Goal: Task Accomplishment & Management: Use online tool/utility

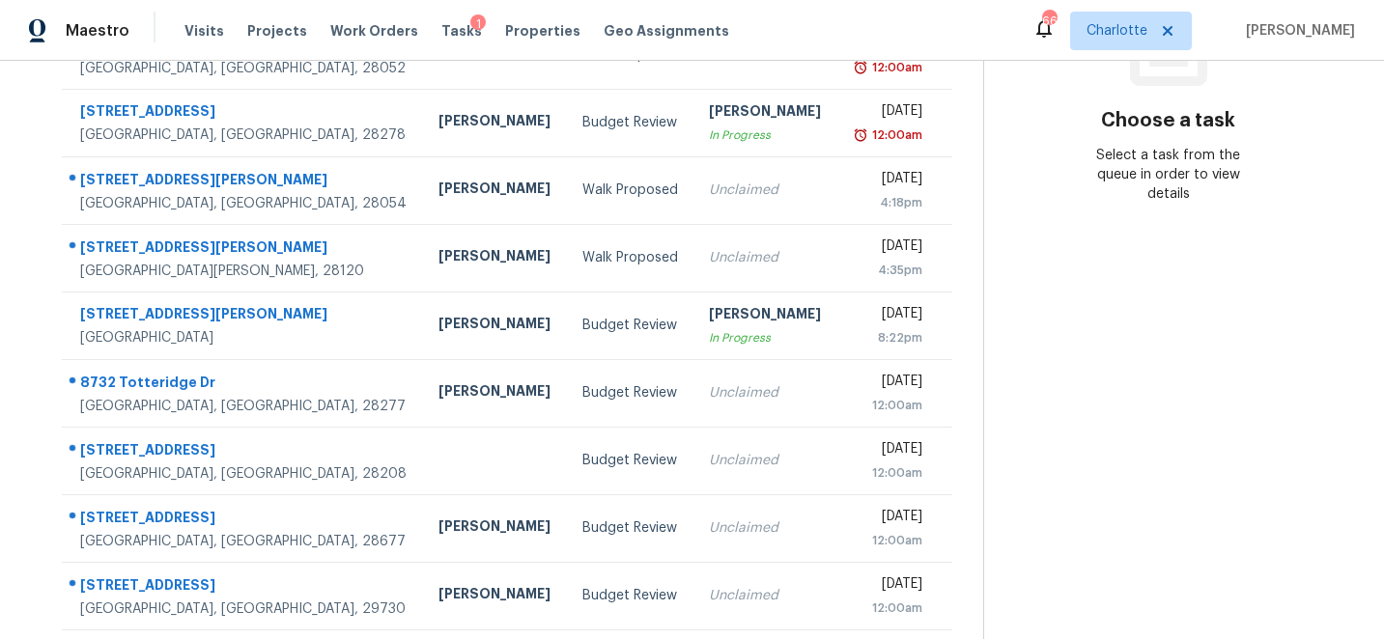
scroll to position [366, 0]
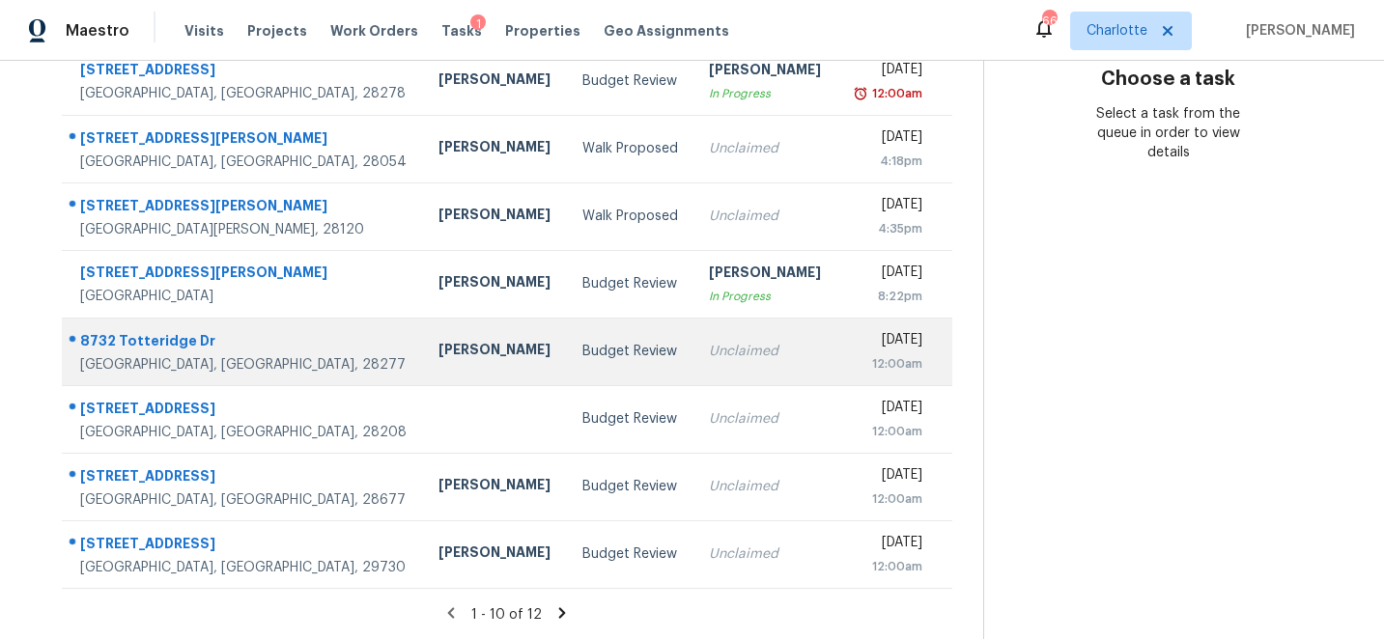
click at [138, 340] on div "8732 Totteridge Dr" at bounding box center [243, 343] width 327 height 24
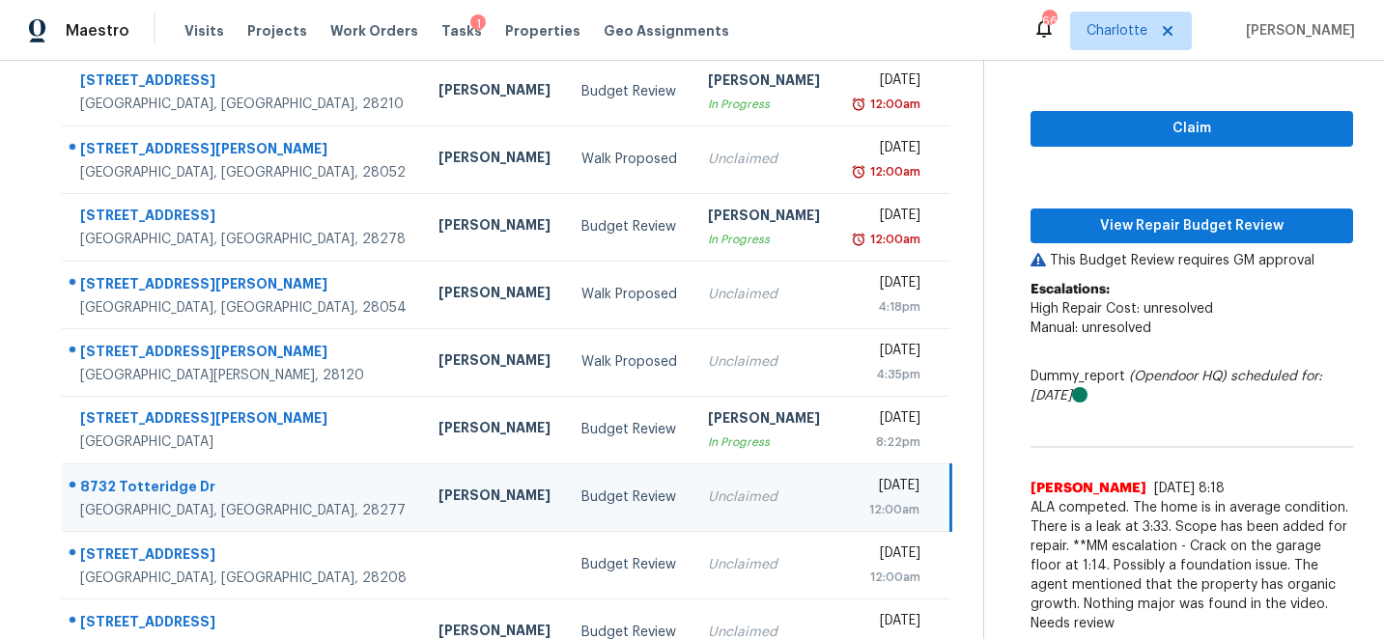
scroll to position [224, 0]
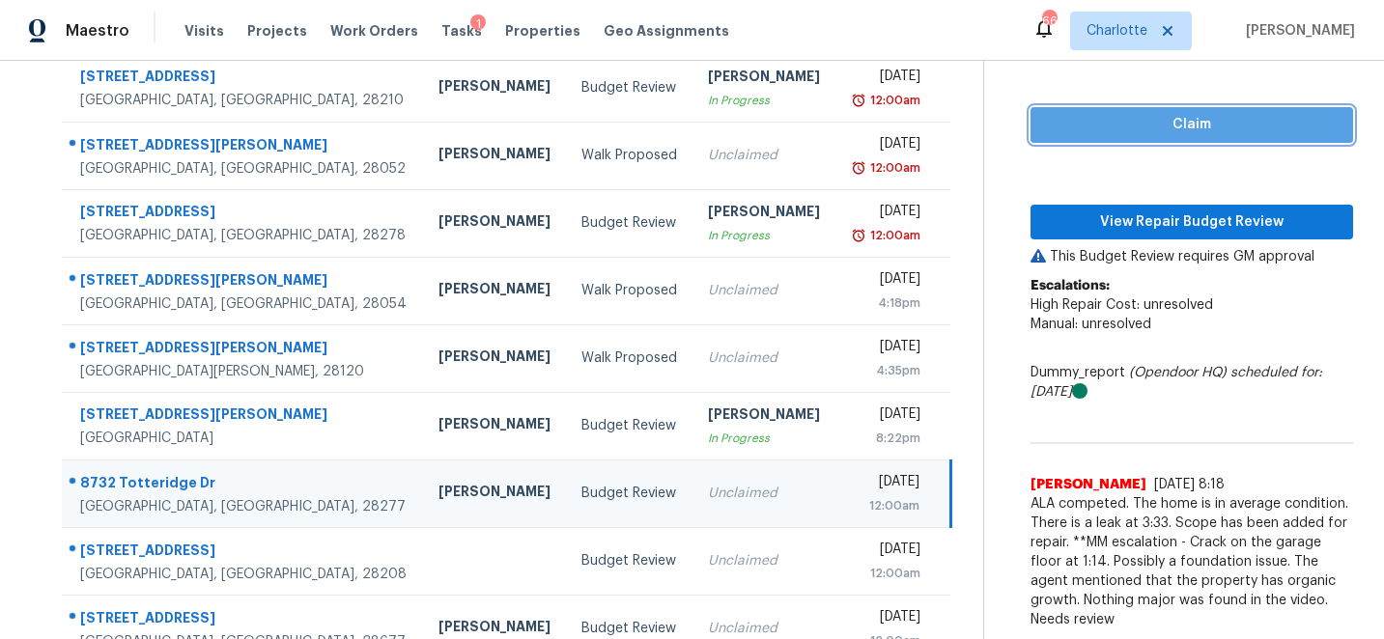
click at [1206, 117] on span "Claim" at bounding box center [1192, 125] width 292 height 24
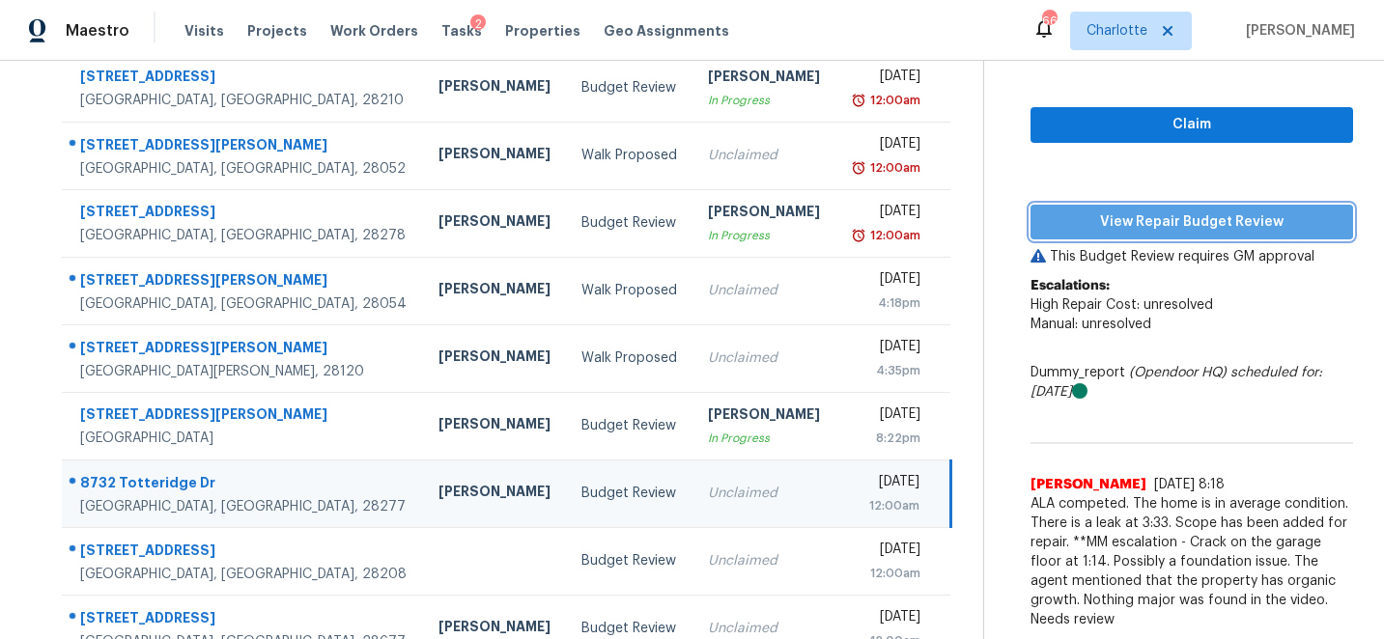
click at [1213, 220] on span "View Repair Budget Review" at bounding box center [1192, 223] width 292 height 24
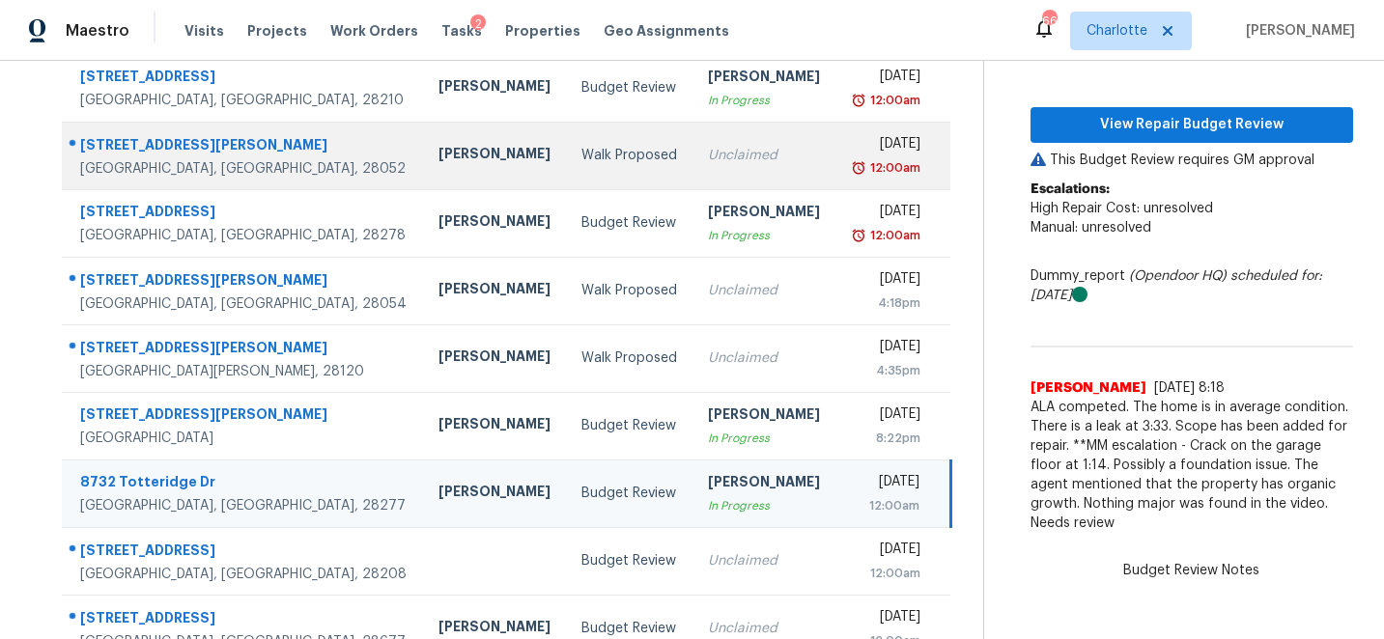
scroll to position [0, 0]
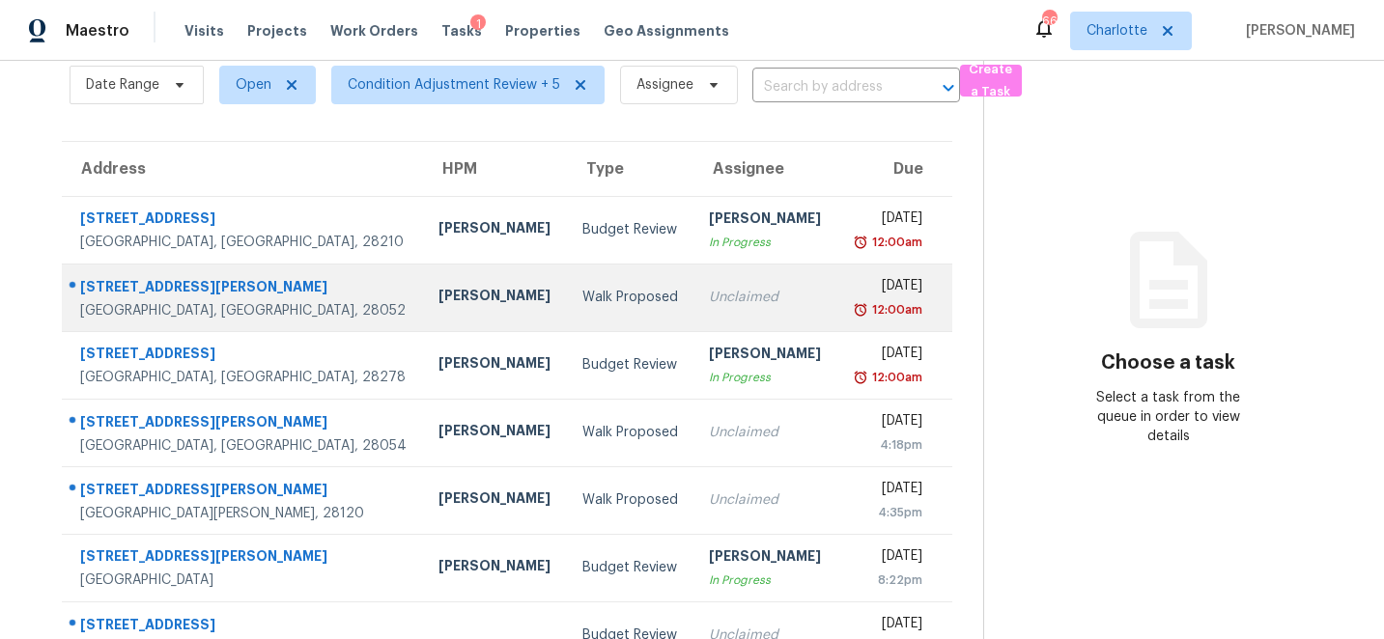
scroll to position [366, 0]
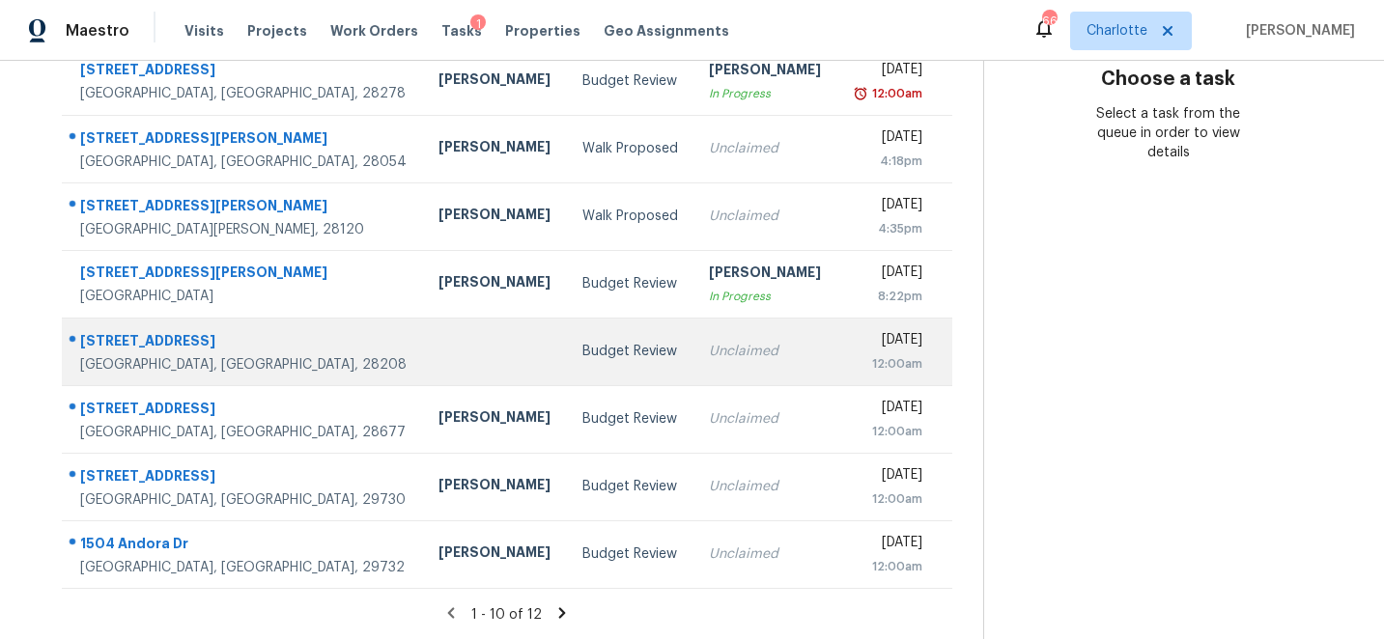
click at [140, 340] on div "[STREET_ADDRESS]" at bounding box center [243, 343] width 327 height 24
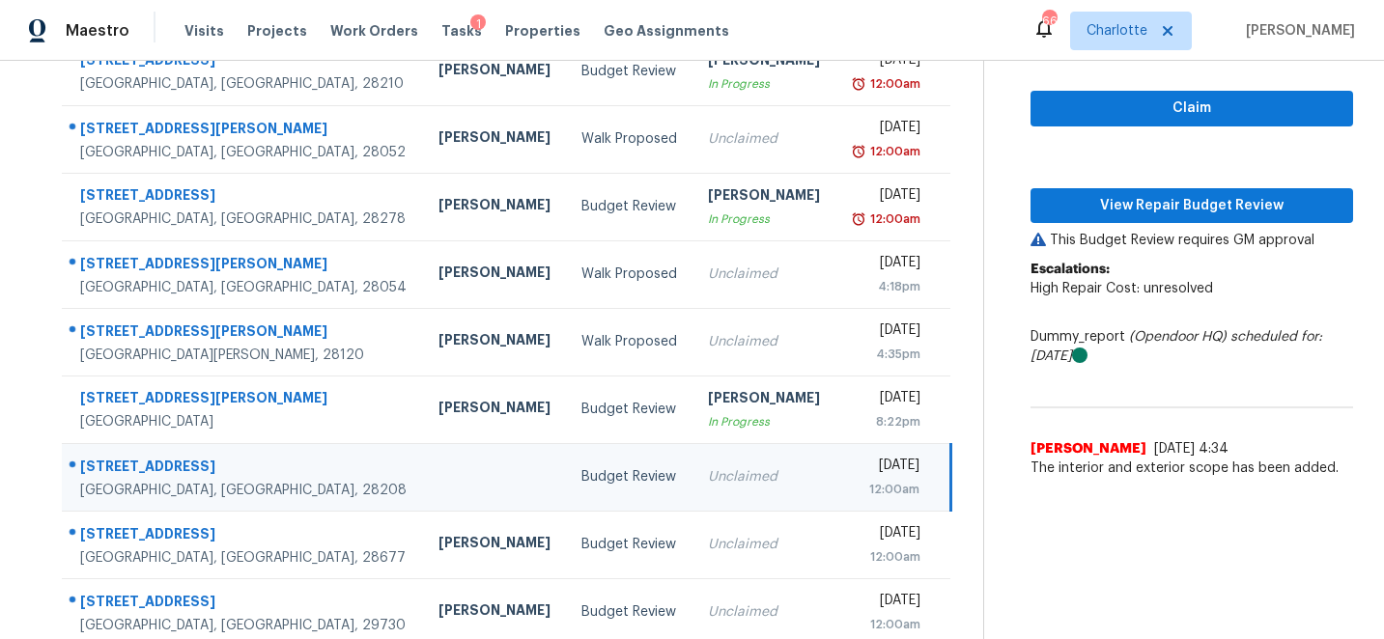
scroll to position [242, 0]
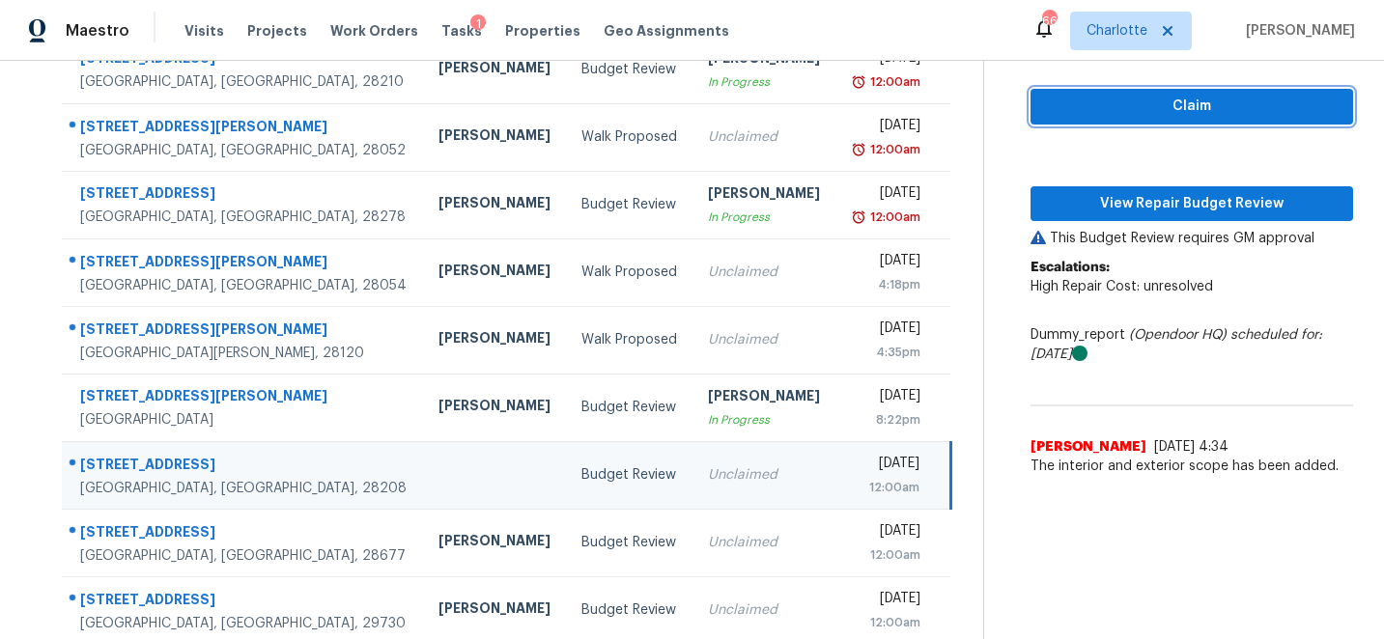
click at [1173, 112] on span "Claim" at bounding box center [1192, 107] width 292 height 24
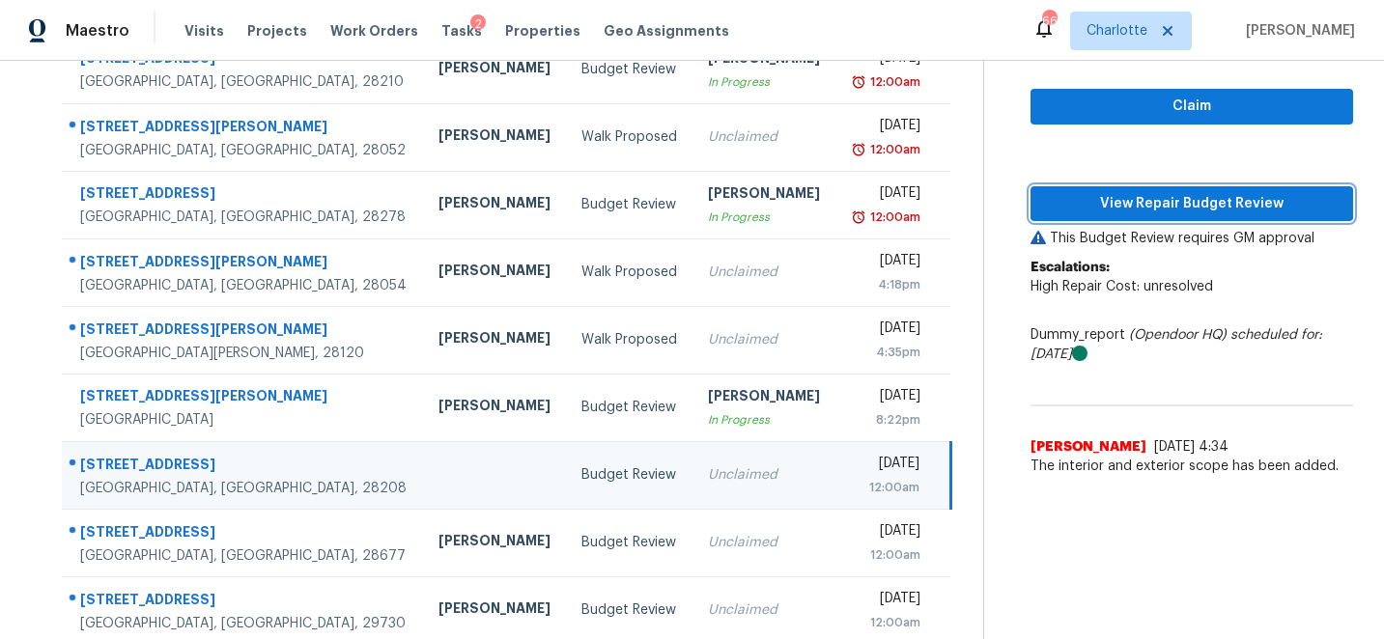
click at [1208, 201] on span "View Repair Budget Review" at bounding box center [1192, 204] width 292 height 24
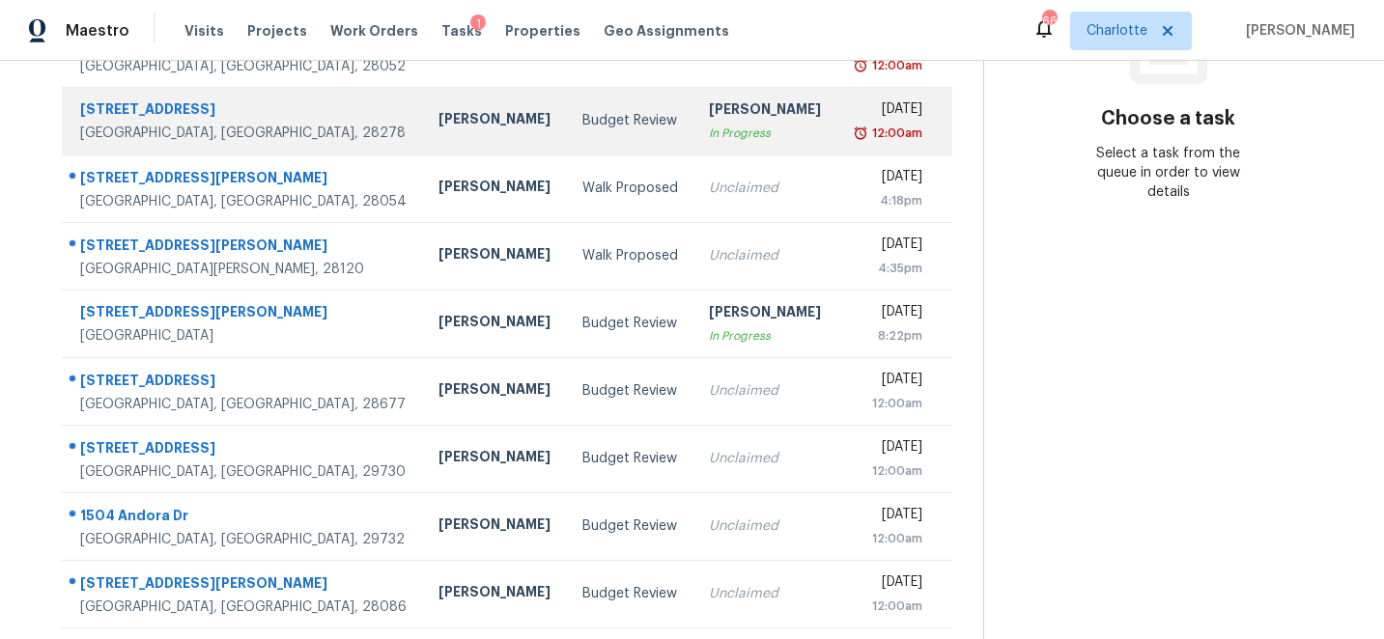
scroll to position [366, 0]
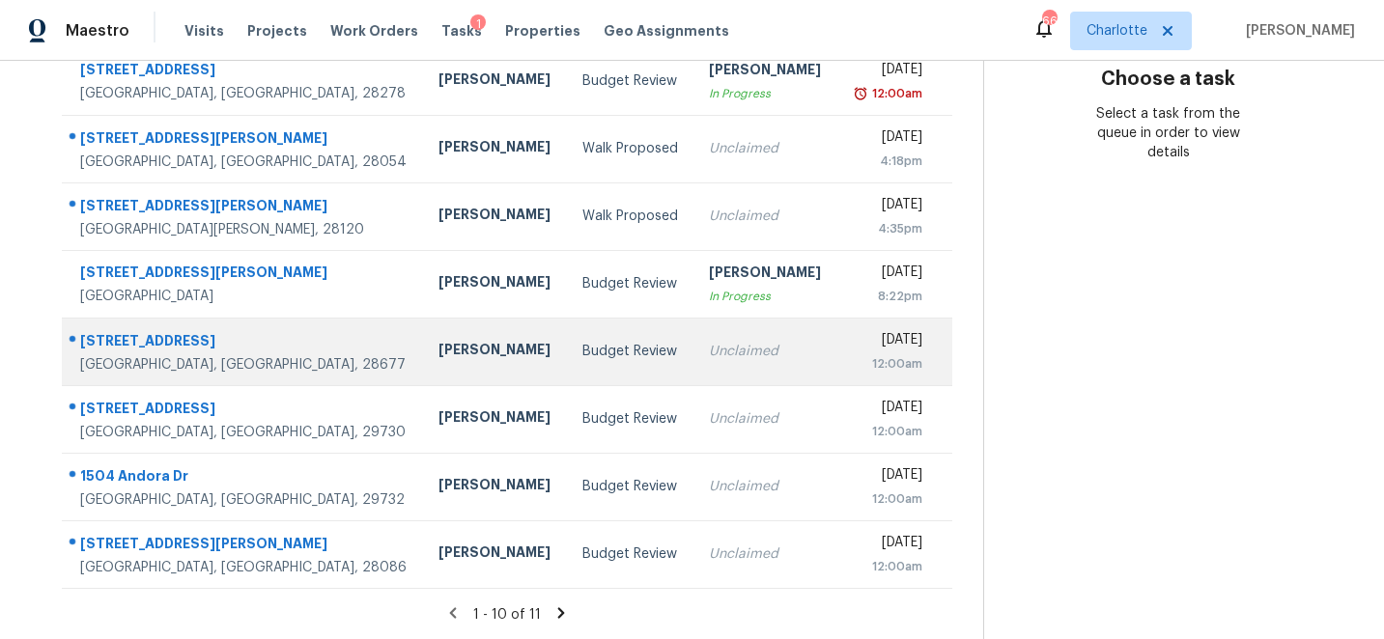
click at [101, 338] on div "411 Windsor Ln" at bounding box center [243, 343] width 327 height 24
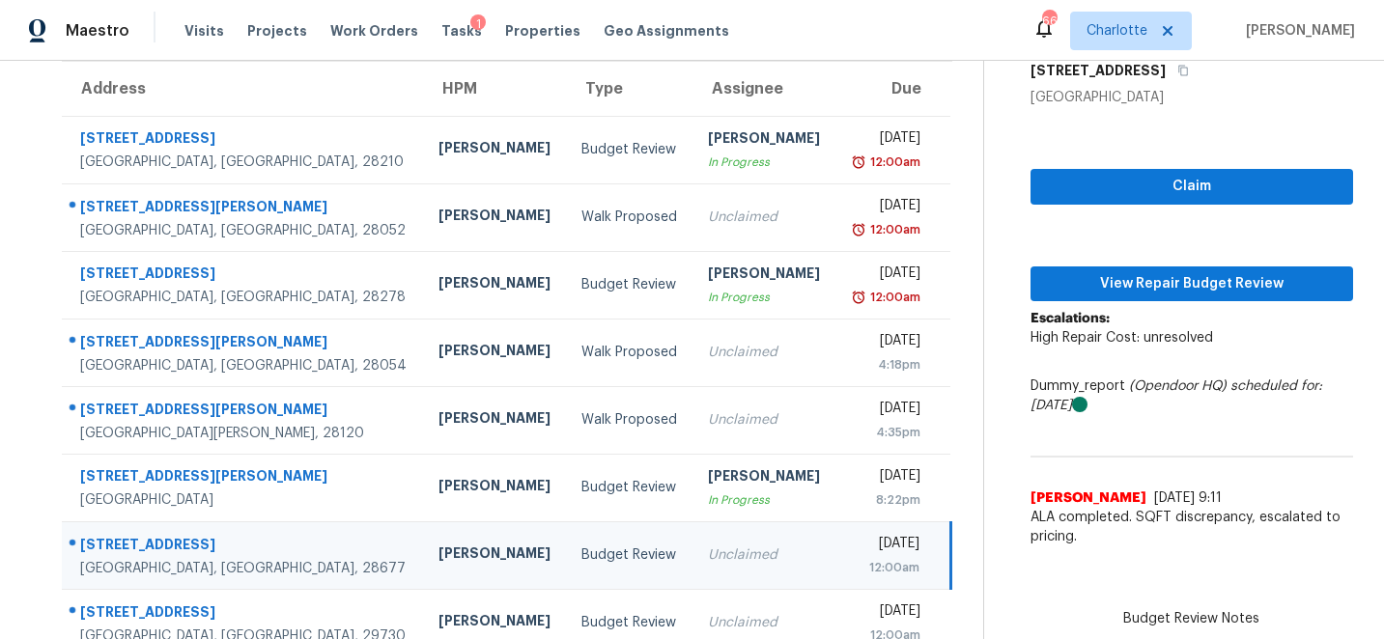
scroll to position [154, 0]
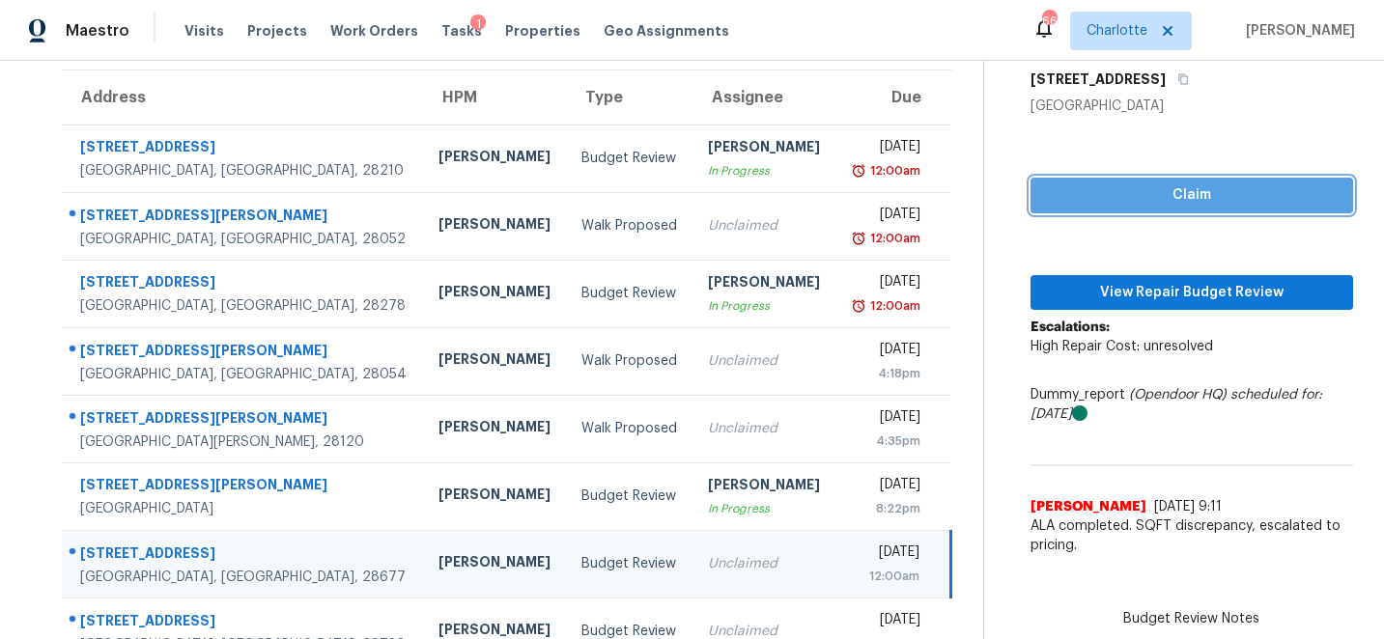
click at [1192, 192] on span "Claim" at bounding box center [1192, 196] width 292 height 24
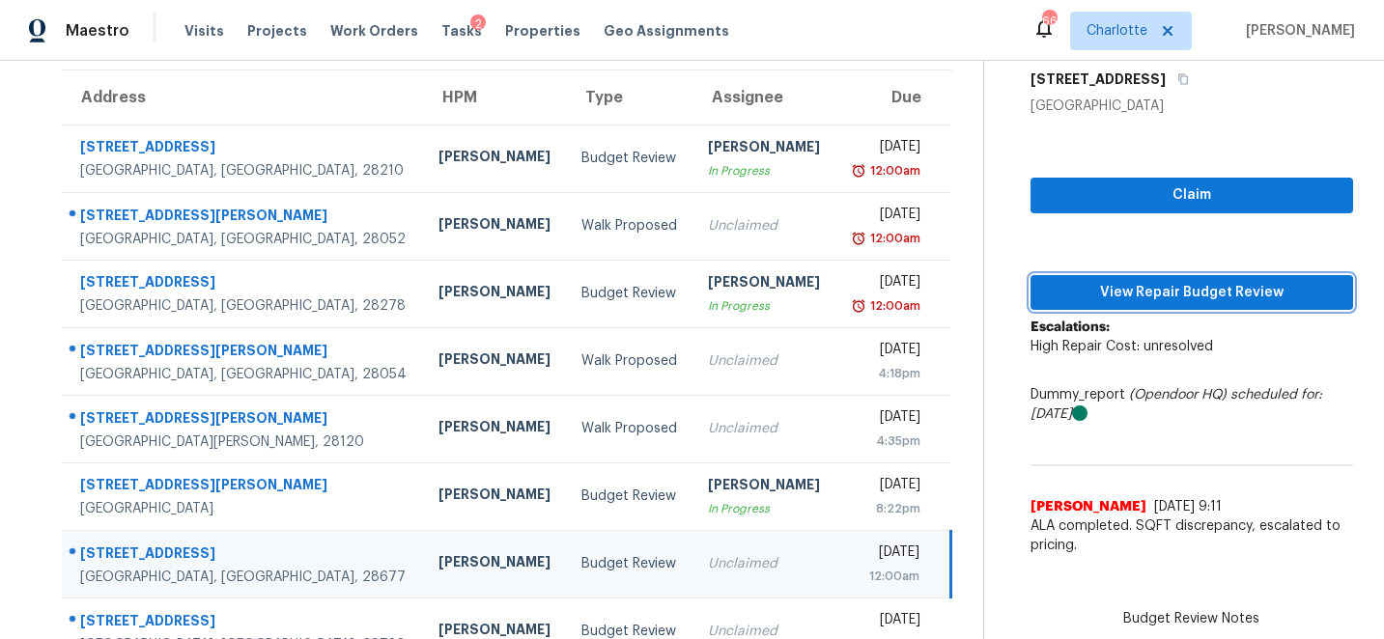
click at [1196, 294] on span "View Repair Budget Review" at bounding box center [1192, 293] width 292 height 24
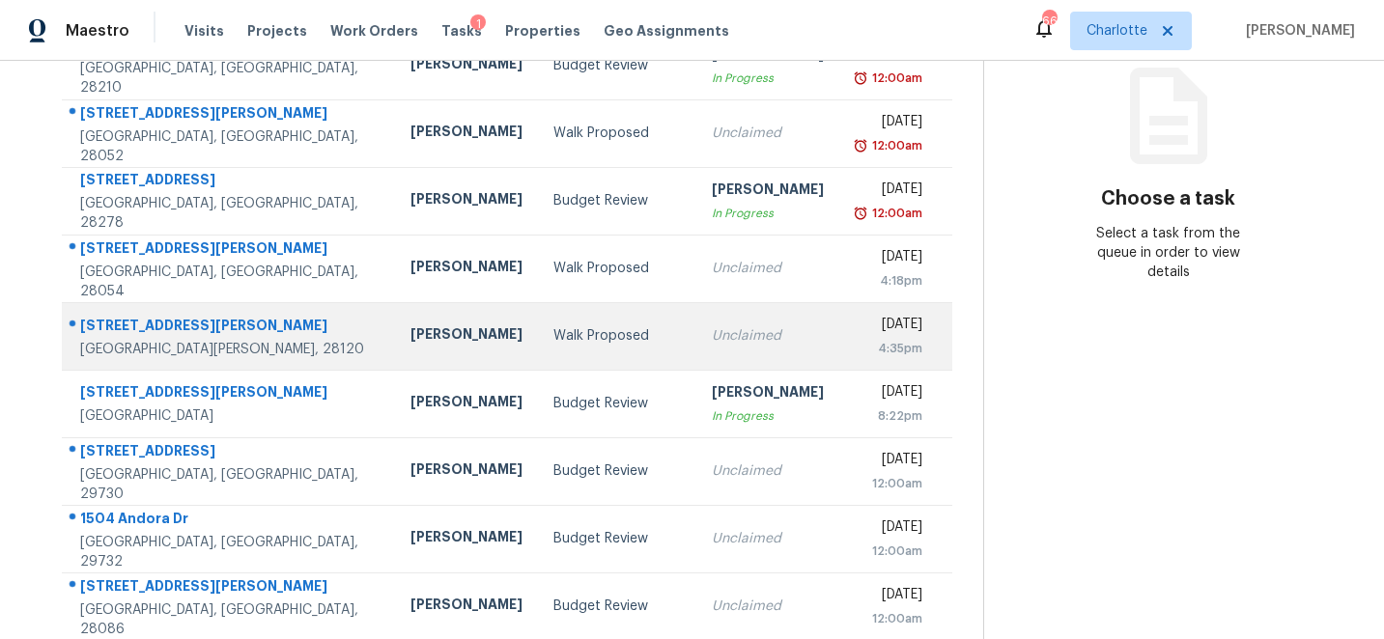
scroll to position [330, 0]
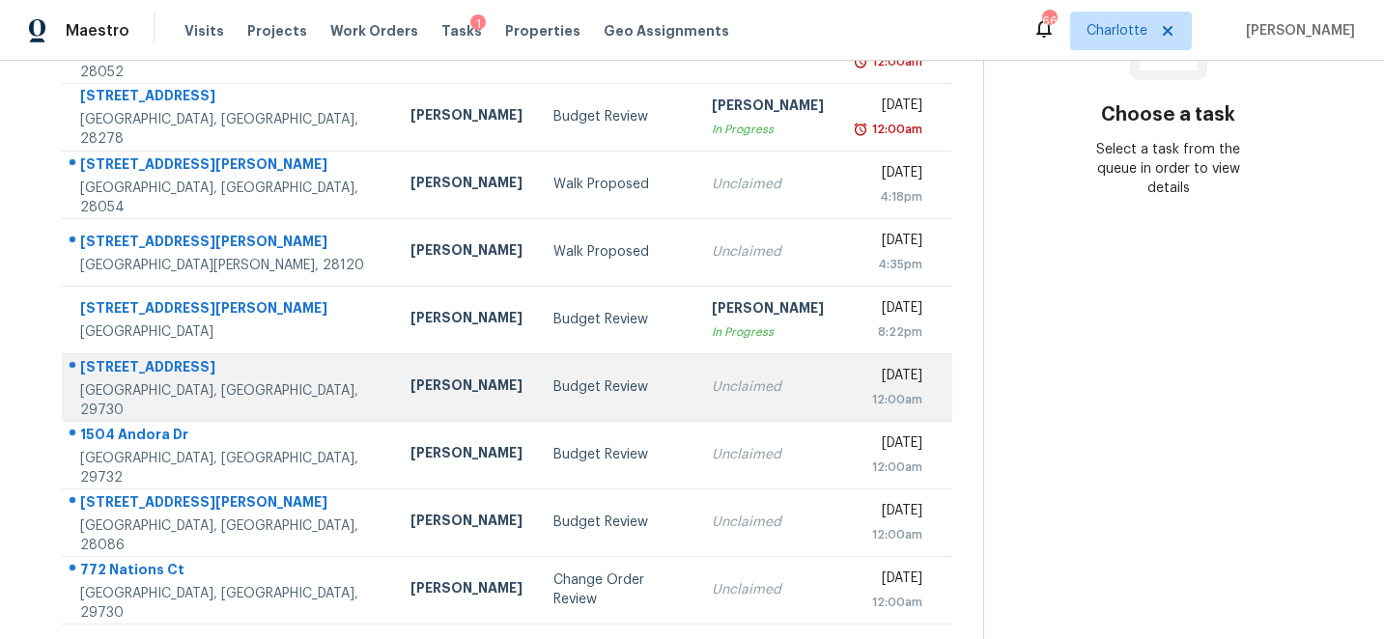
click at [112, 375] on div "[STREET_ADDRESS]" at bounding box center [229, 369] width 299 height 24
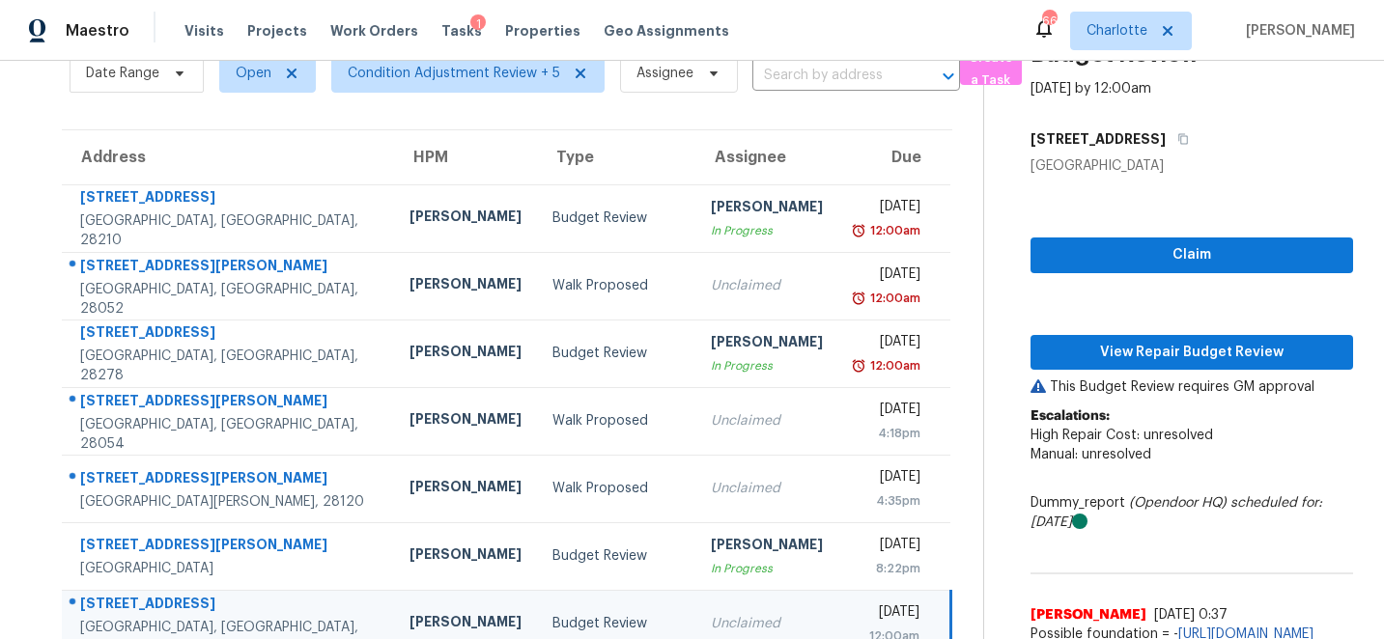
scroll to position [0, 0]
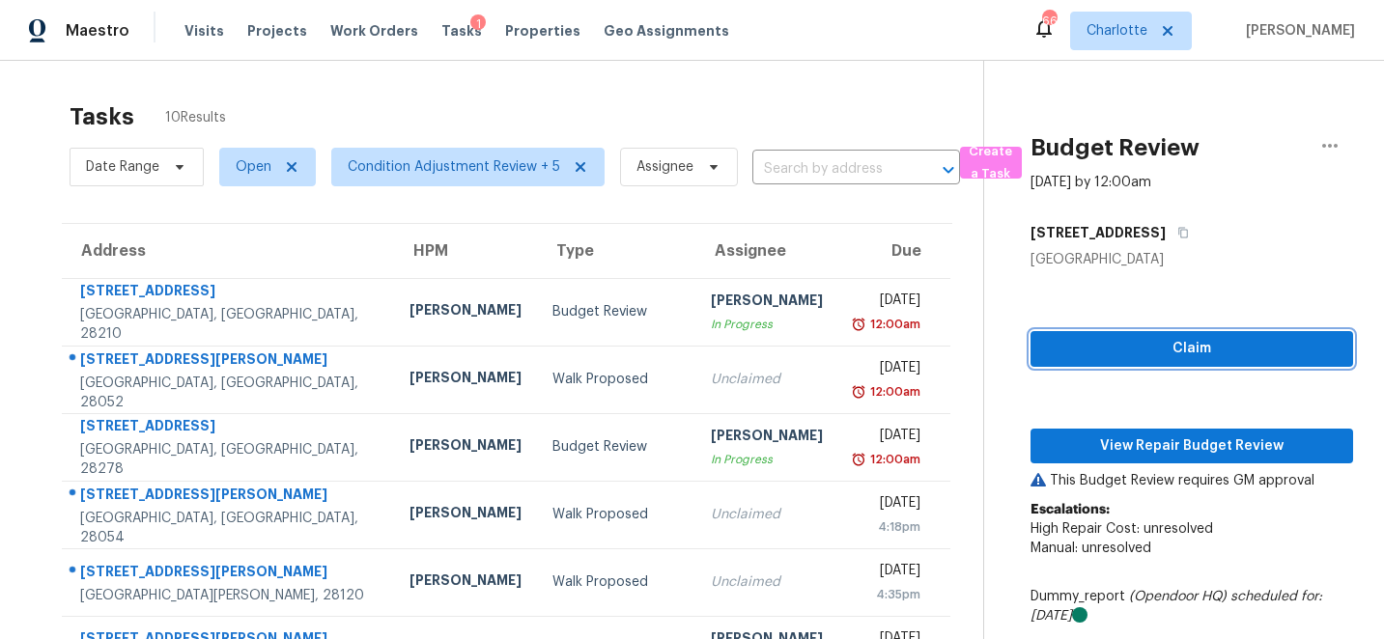
click at [1185, 351] on span "Claim" at bounding box center [1192, 349] width 292 height 24
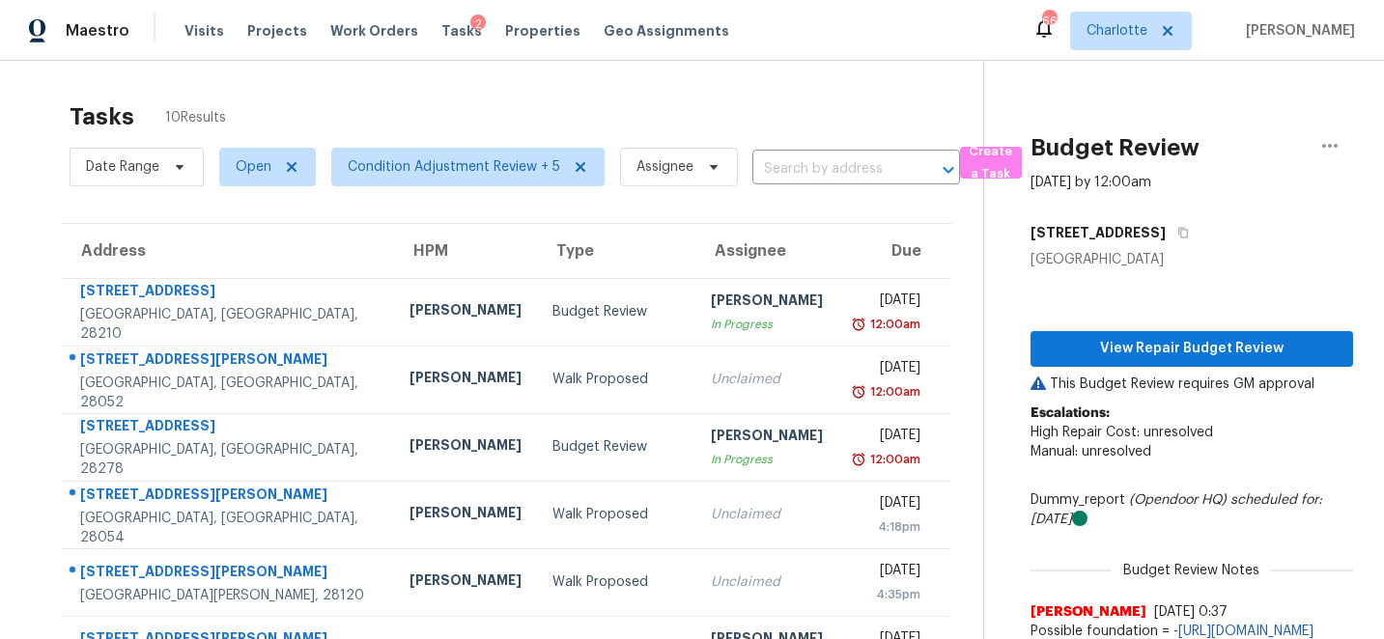
click at [1184, 459] on p "Escalations: High Repair Cost: unresolved Manual: unresolved" at bounding box center [1192, 442] width 323 height 77
click at [1170, 347] on span "View Repair Budget Review" at bounding box center [1192, 349] width 292 height 24
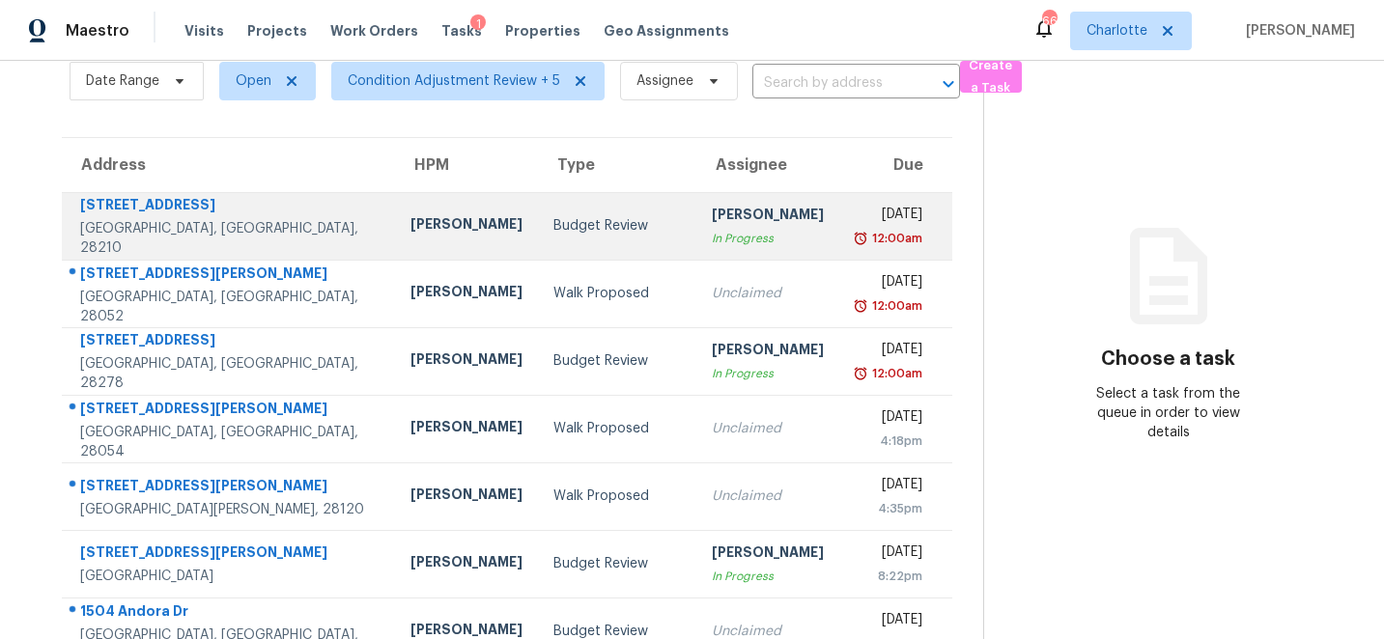
scroll to position [263, 0]
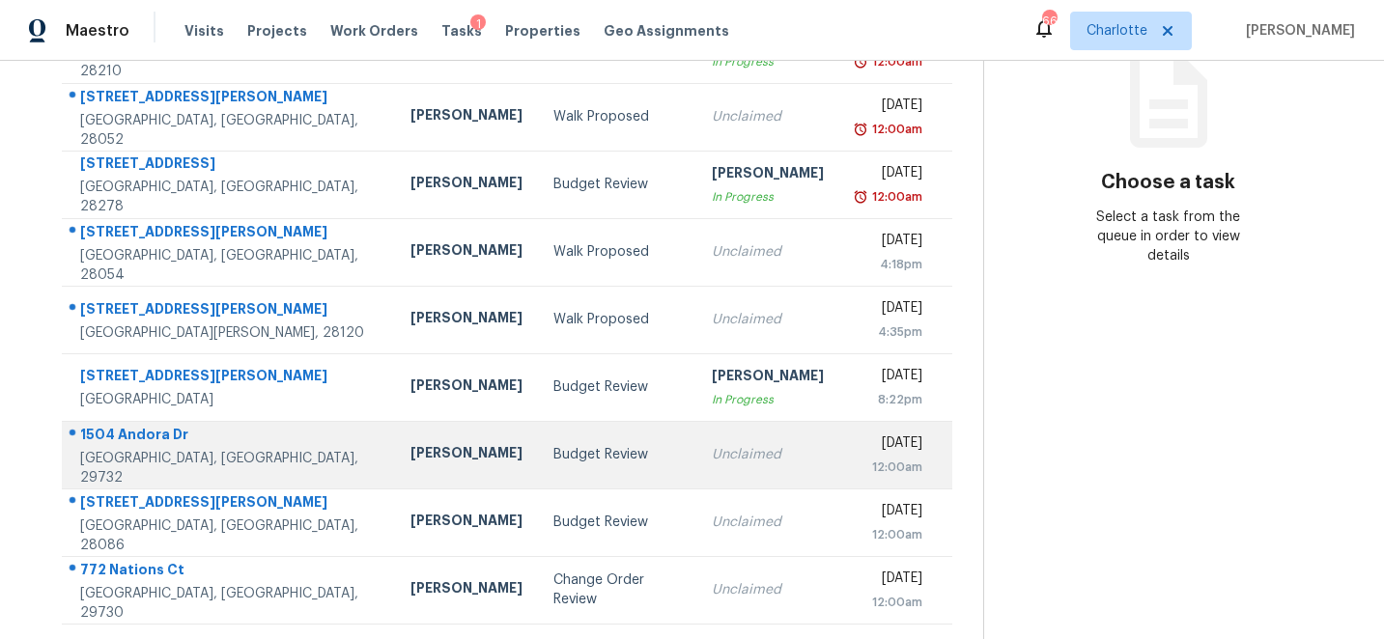
click at [132, 440] on div "1504 Andora Dr" at bounding box center [229, 437] width 299 height 24
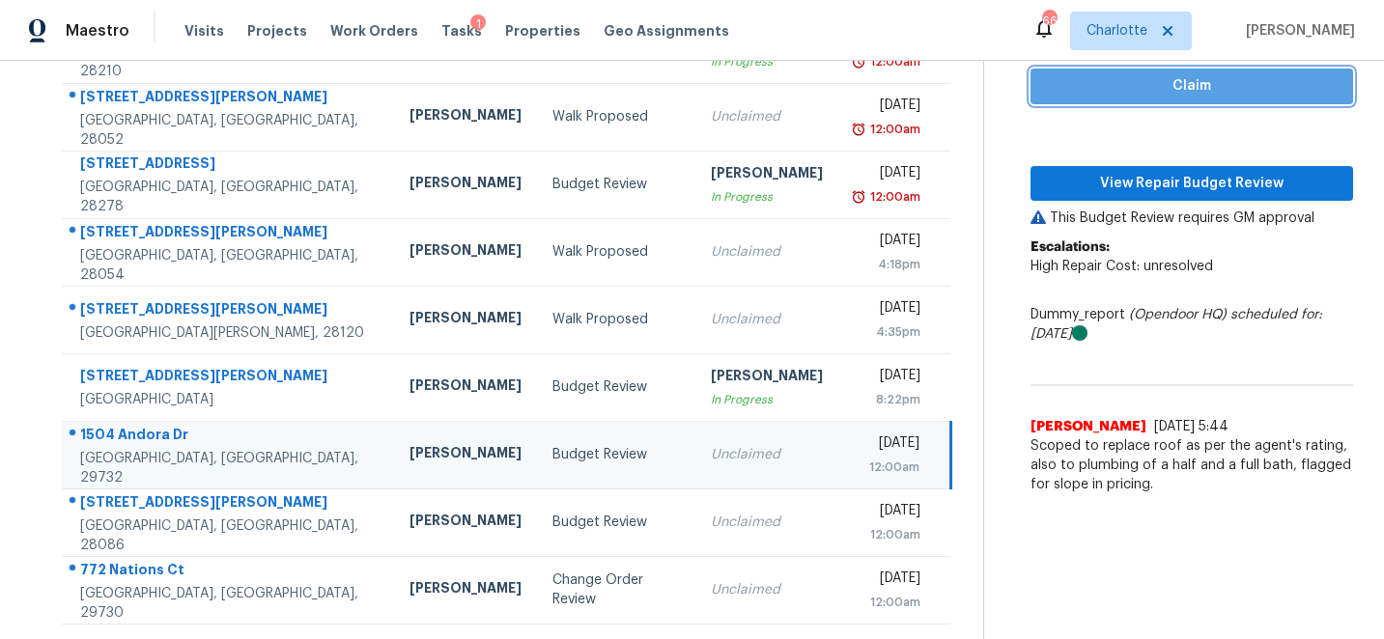
click at [1203, 84] on span "Claim" at bounding box center [1192, 86] width 292 height 24
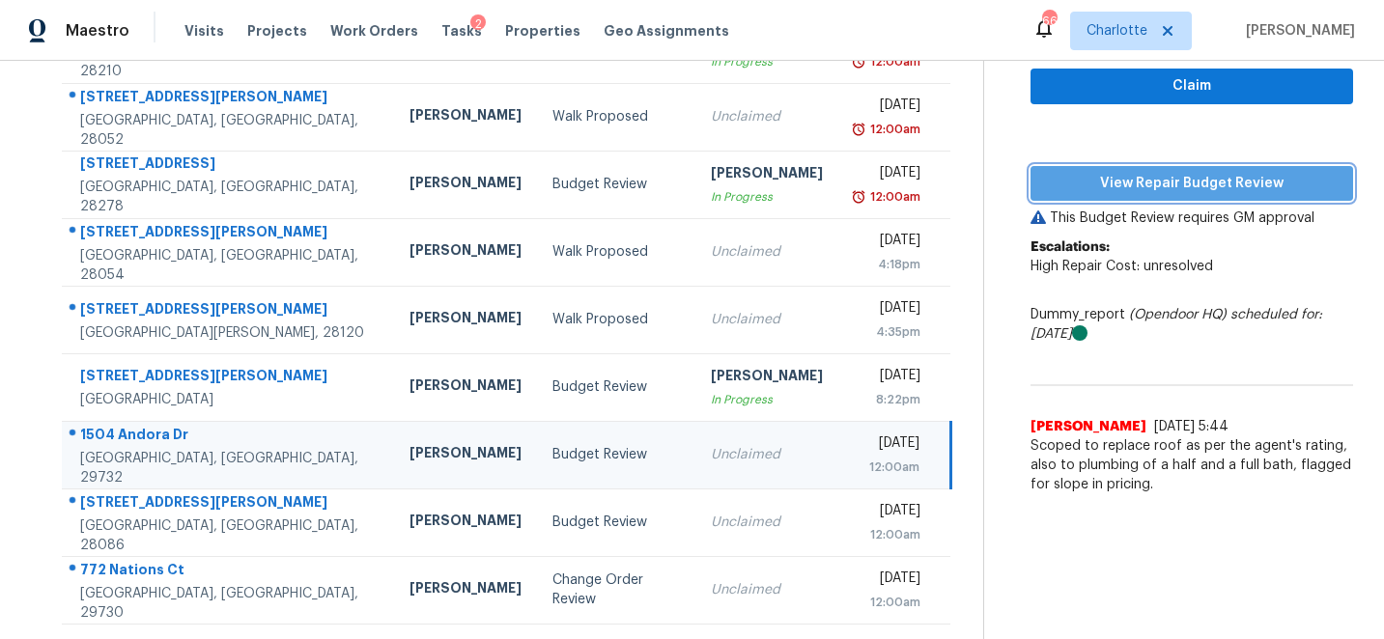
click at [1209, 184] on span "View Repair Budget Review" at bounding box center [1192, 184] width 292 height 24
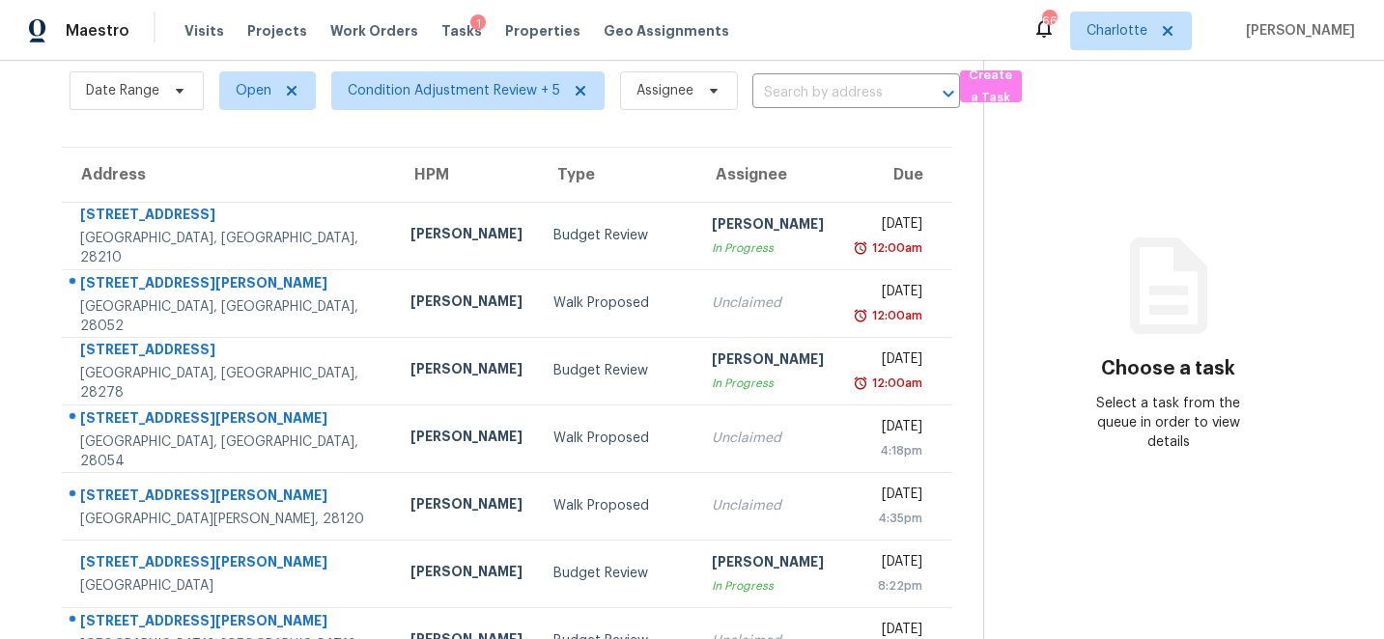
scroll to position [195, 0]
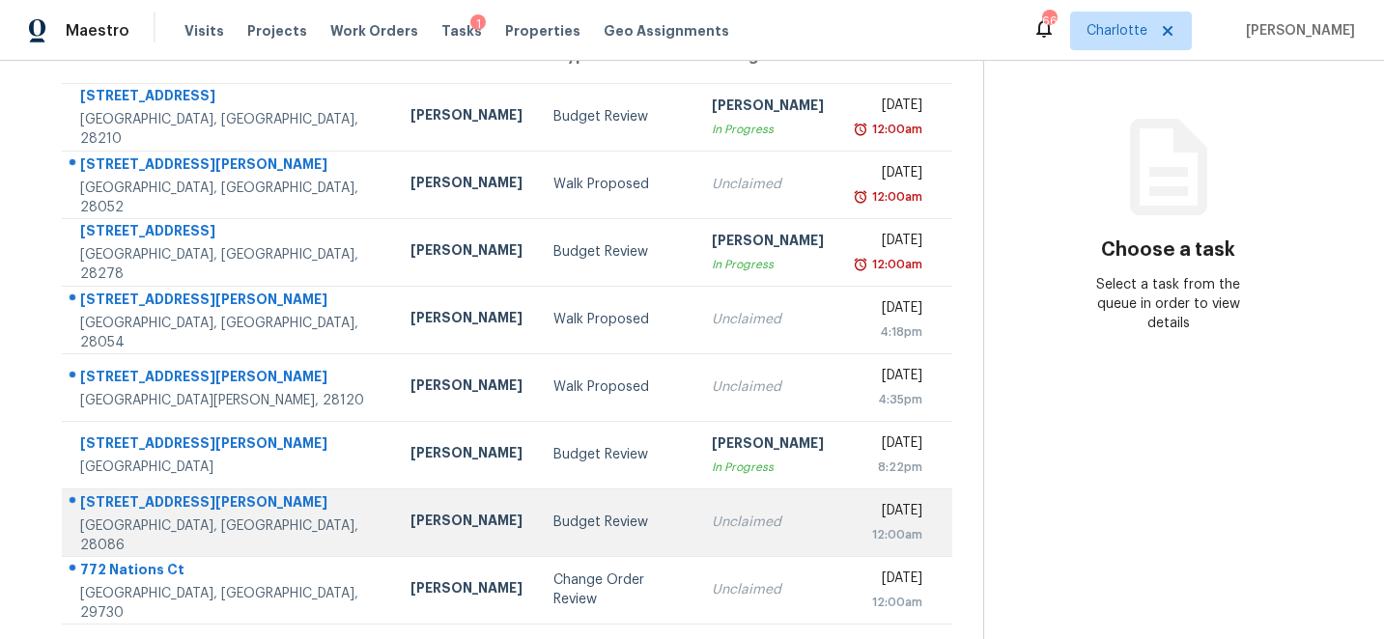
click at [127, 511] on div "[STREET_ADDRESS][PERSON_NAME]" at bounding box center [229, 505] width 299 height 24
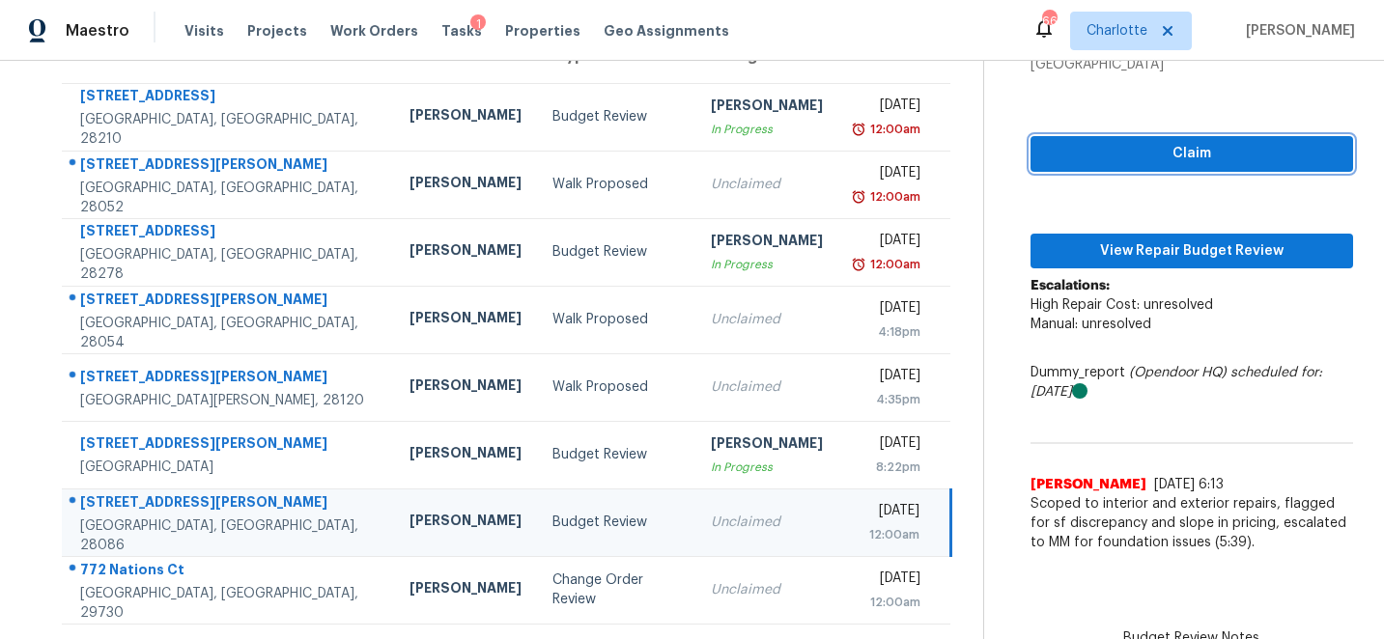
click at [1193, 149] on span "Claim" at bounding box center [1192, 154] width 292 height 24
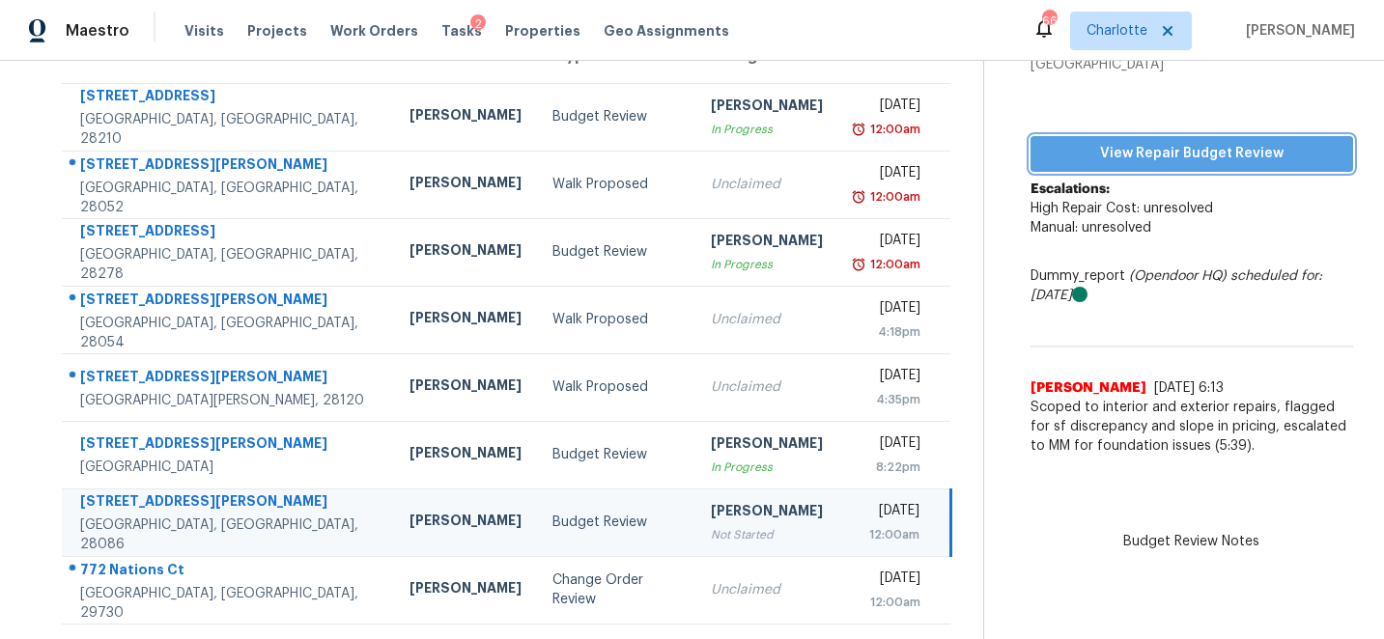
click at [1213, 156] on span "View Repair Budget Review" at bounding box center [1192, 154] width 292 height 24
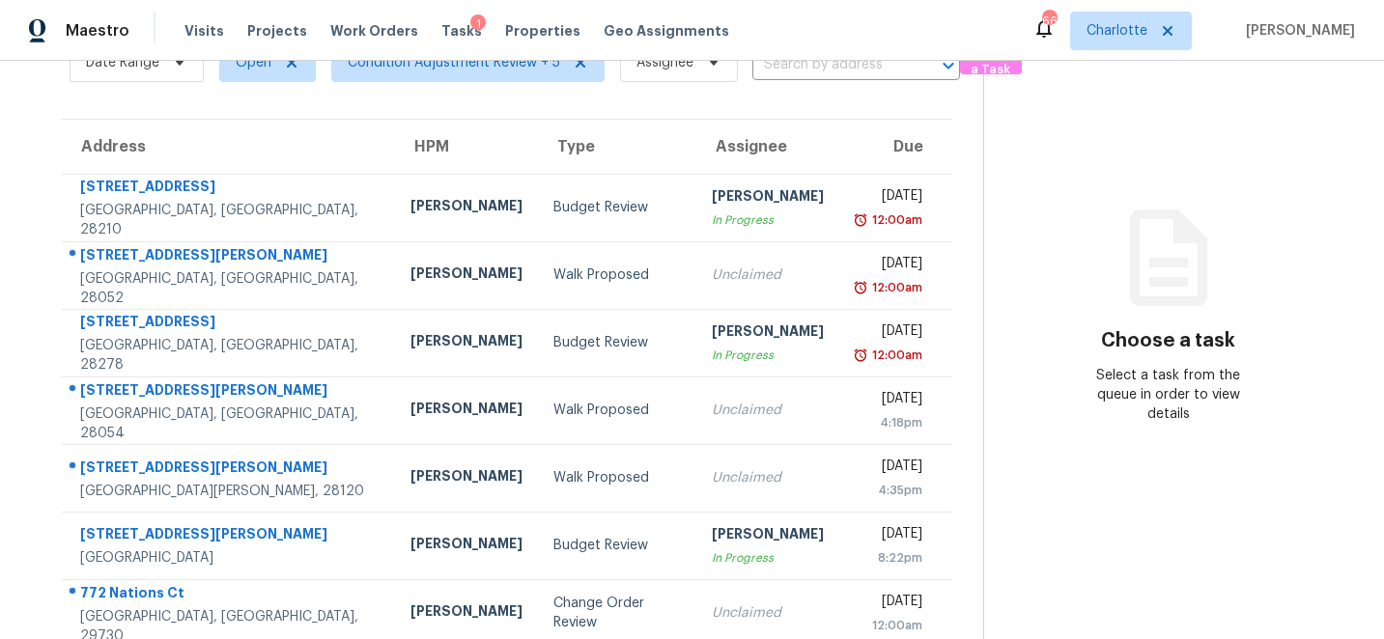
scroll to position [127, 0]
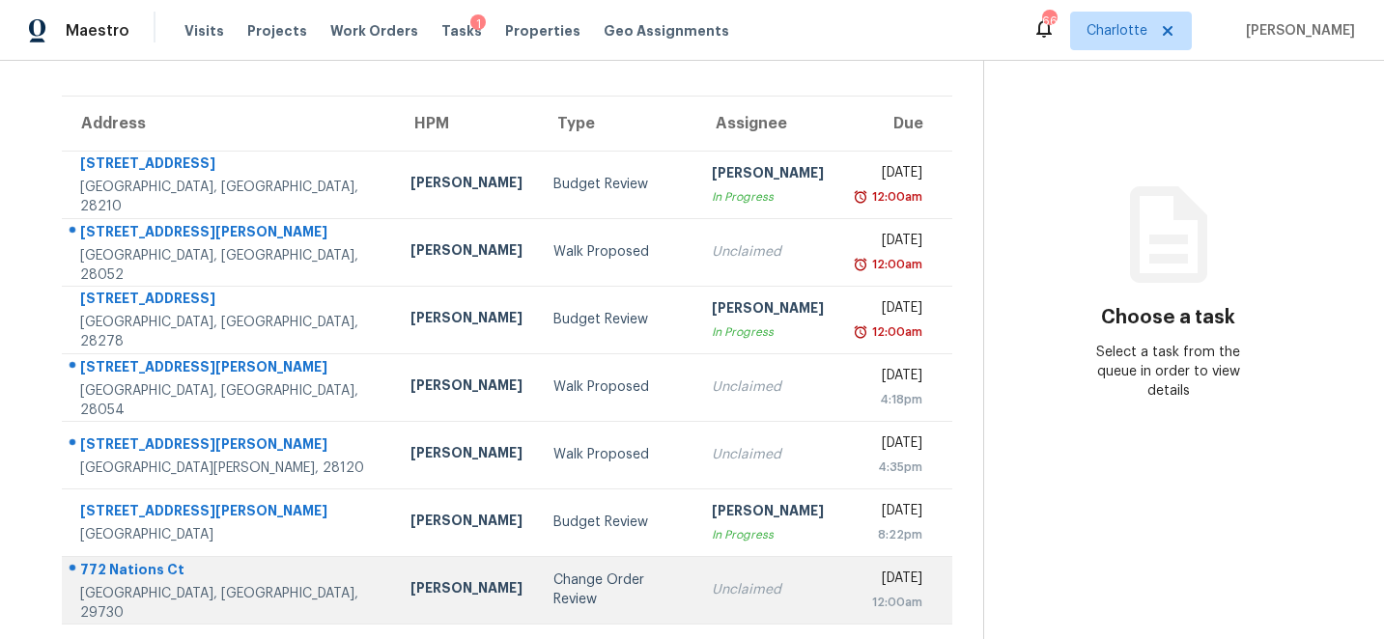
click at [131, 577] on div "772 Nations Ct" at bounding box center [229, 572] width 299 height 24
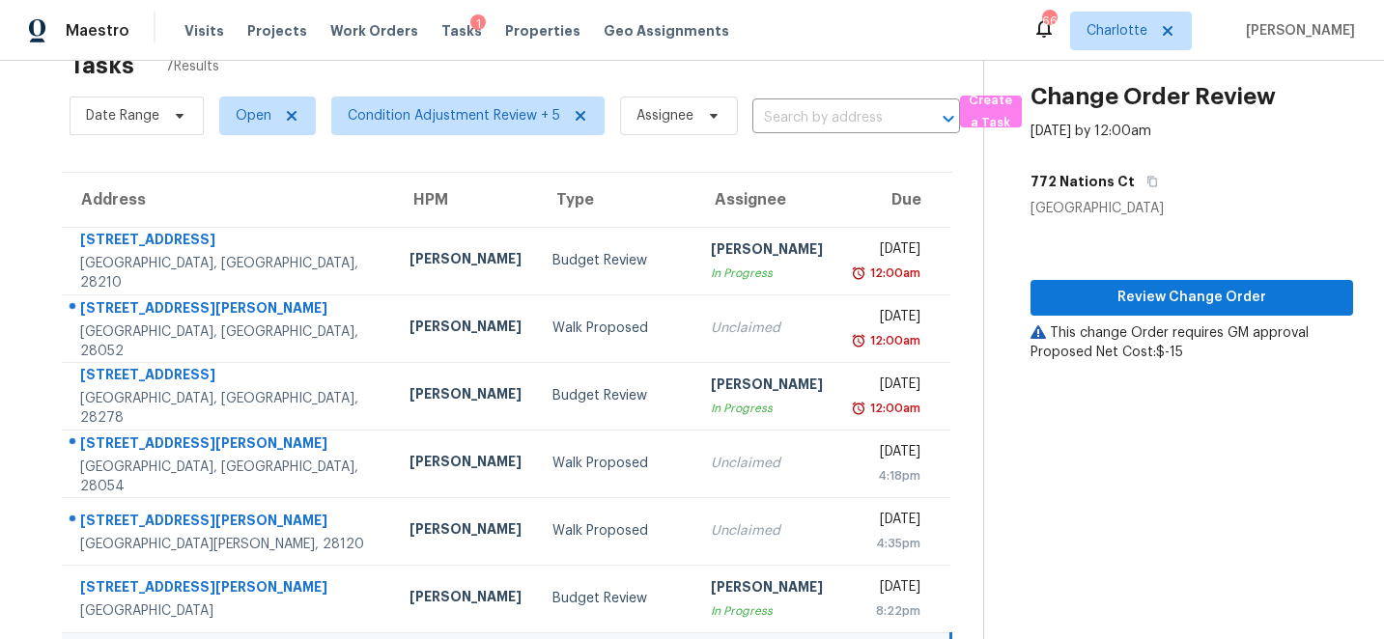
scroll to position [0, 0]
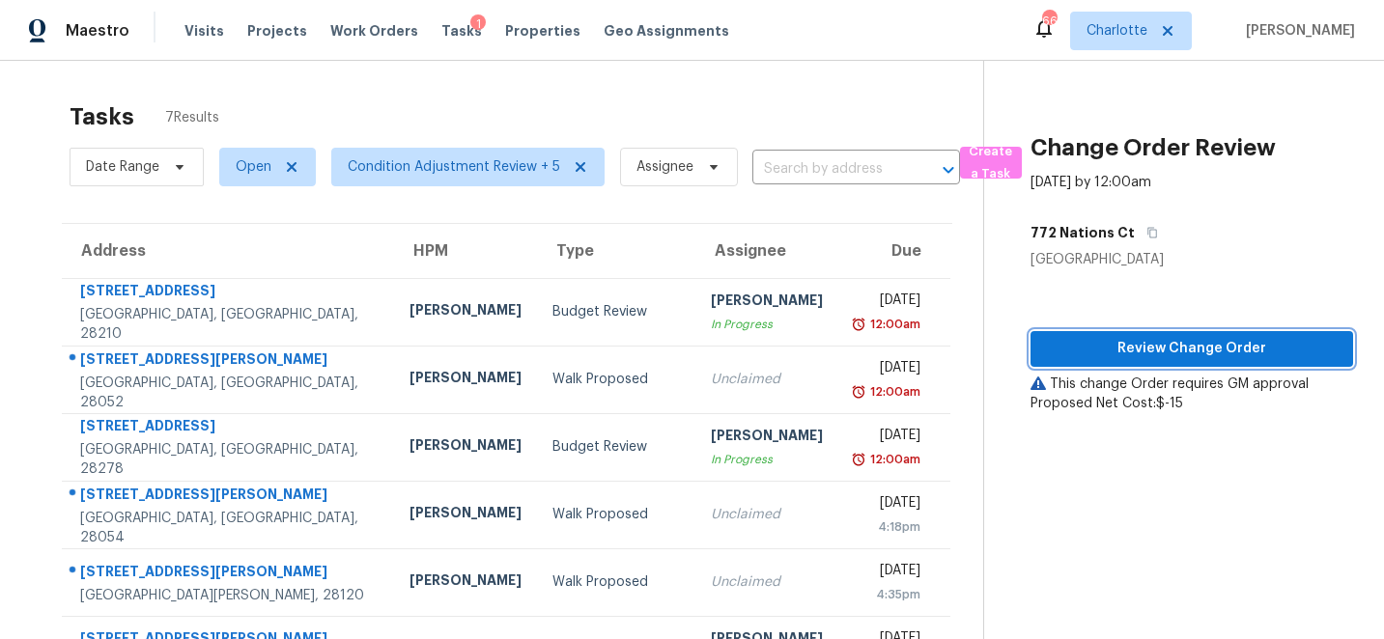
click at [1192, 348] on span "Review Change Order" at bounding box center [1192, 349] width 292 height 24
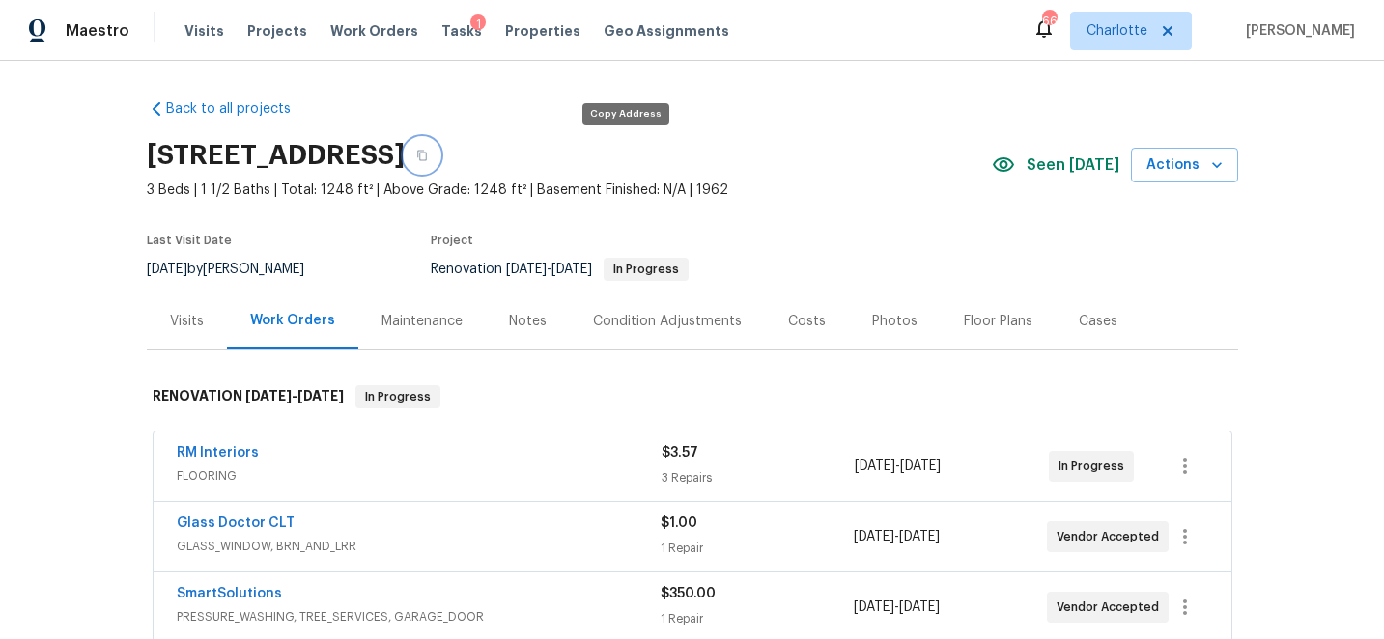
click at [428, 158] on icon "button" at bounding box center [422, 156] width 12 height 12
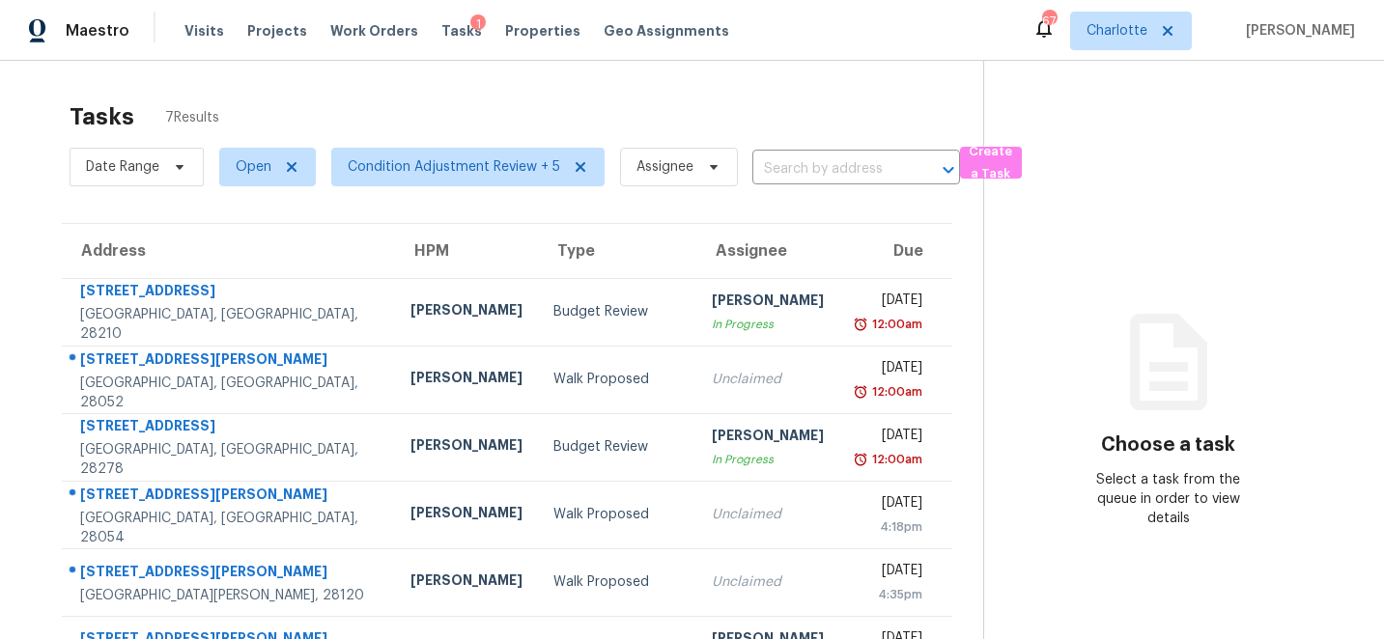
scroll to position [127, 0]
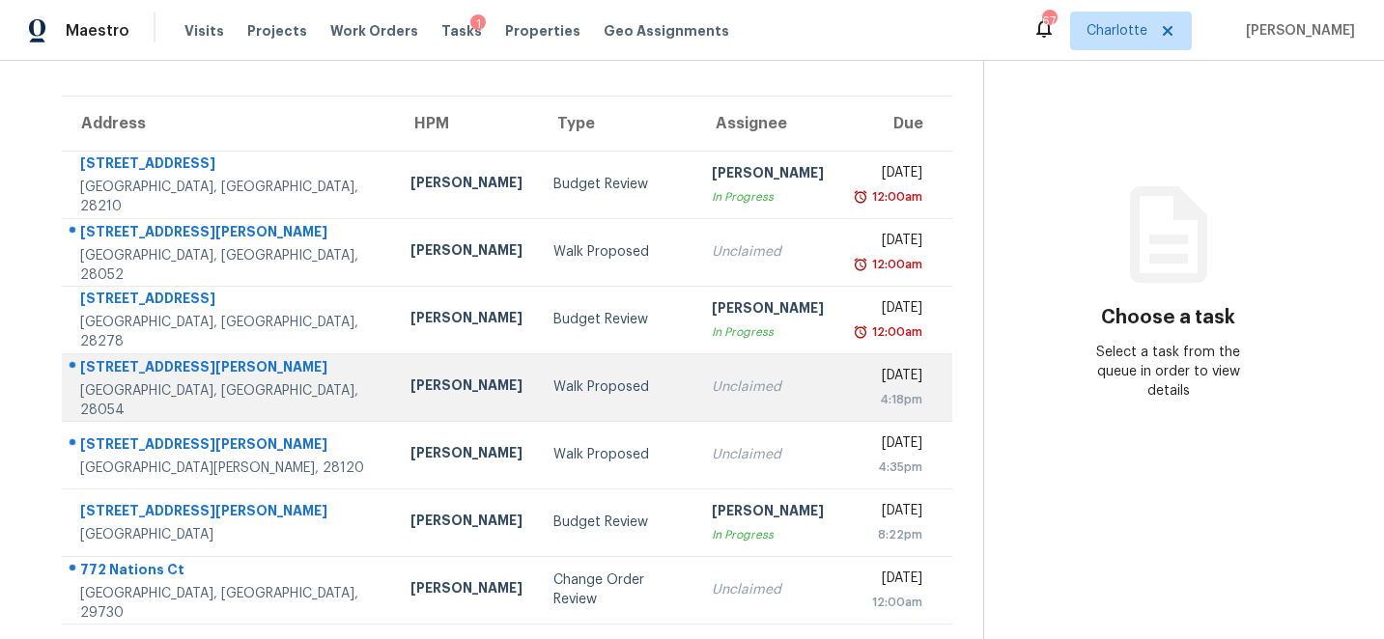
click at [124, 374] on div "[STREET_ADDRESS][PERSON_NAME]" at bounding box center [229, 369] width 299 height 24
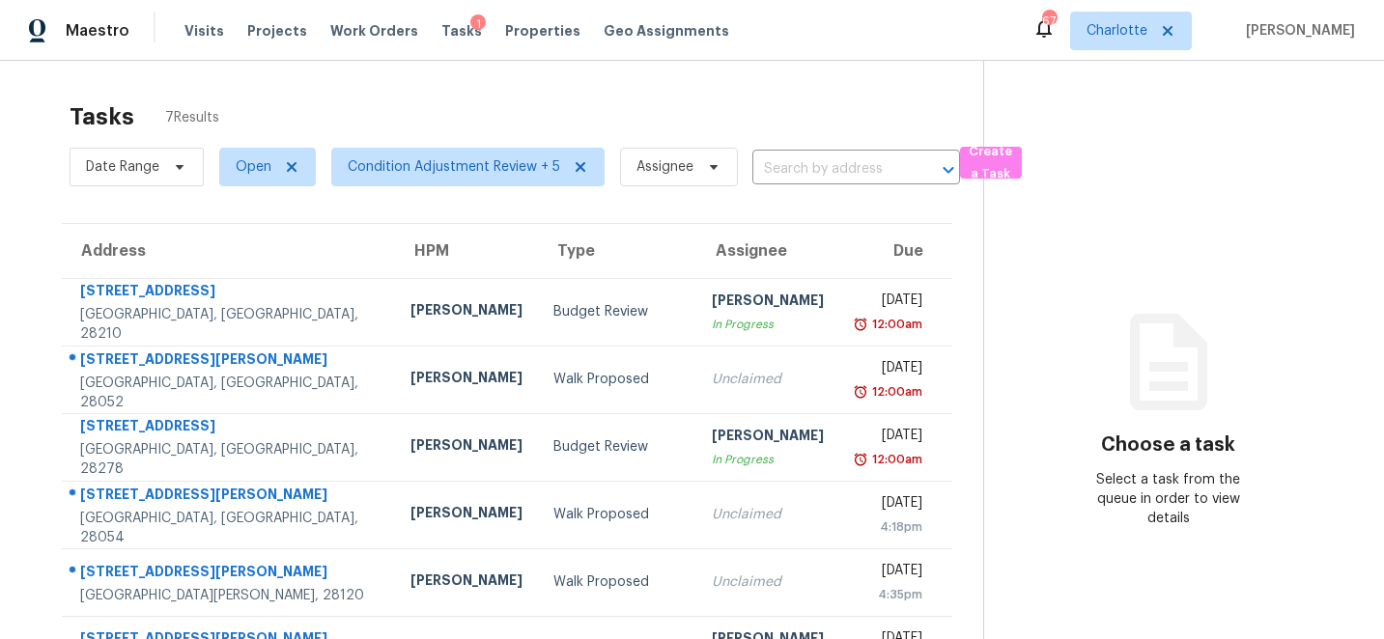
scroll to position [127, 0]
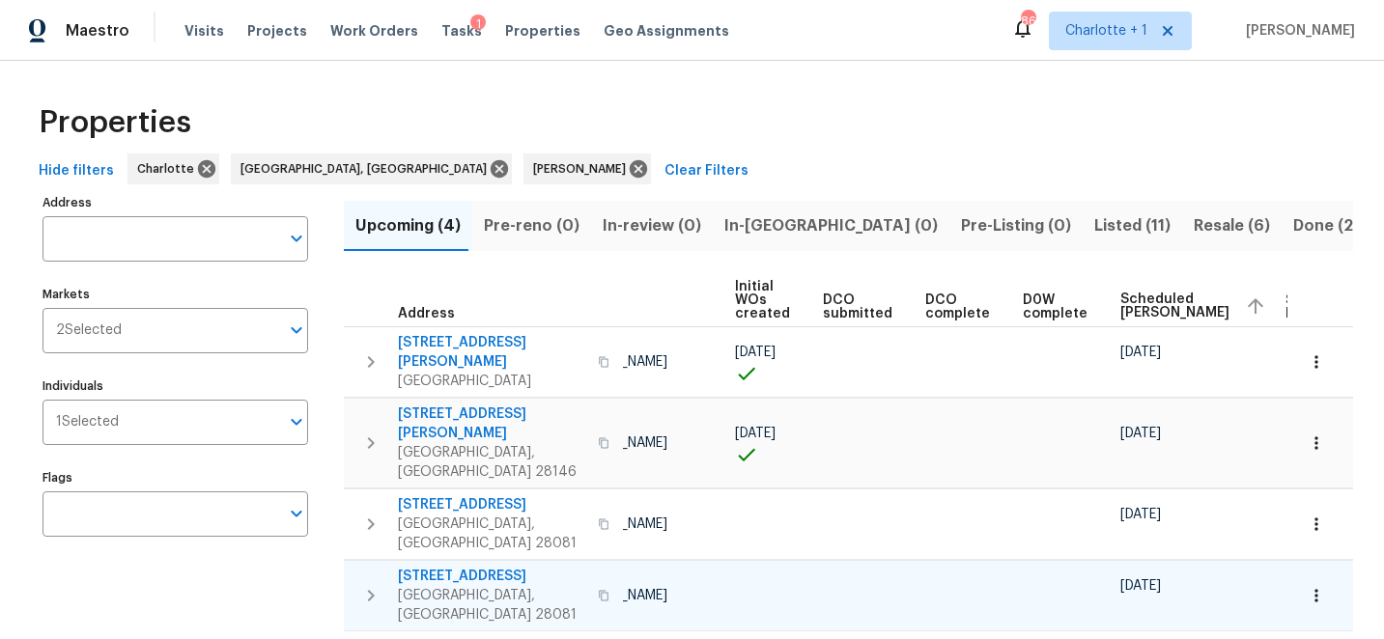
scroll to position [0, 242]
